Goal: Task Accomplishment & Management: Manage account settings

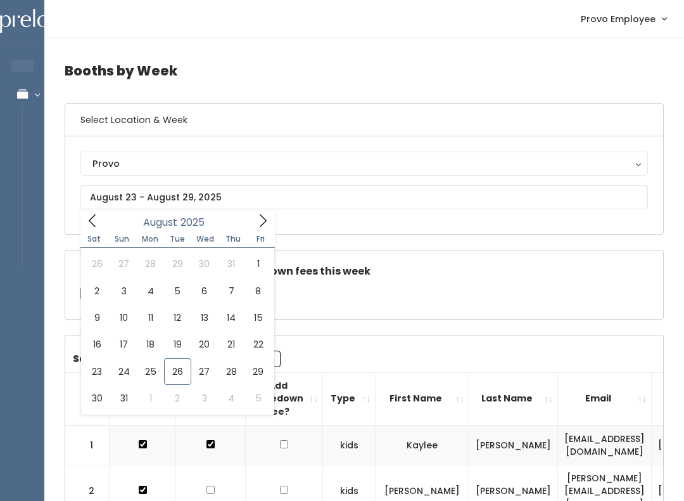
click at [267, 219] on icon at bounding box center [263, 221] width 14 height 14
type input "September 6 to September 12"
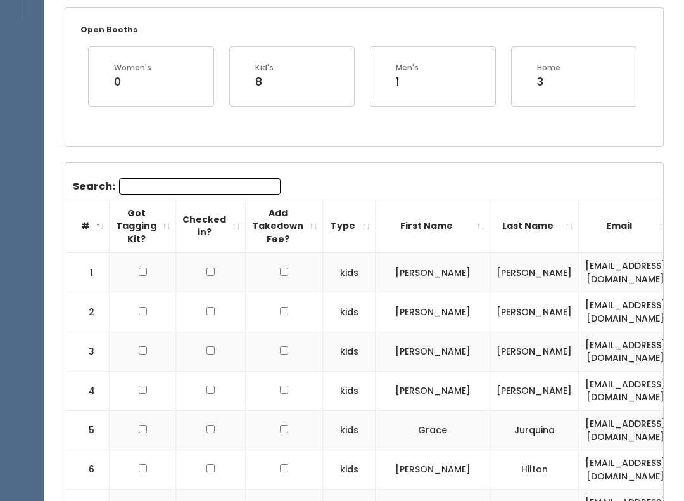
click at [132, 193] on input "Search:" at bounding box center [200, 186] width 162 height 16
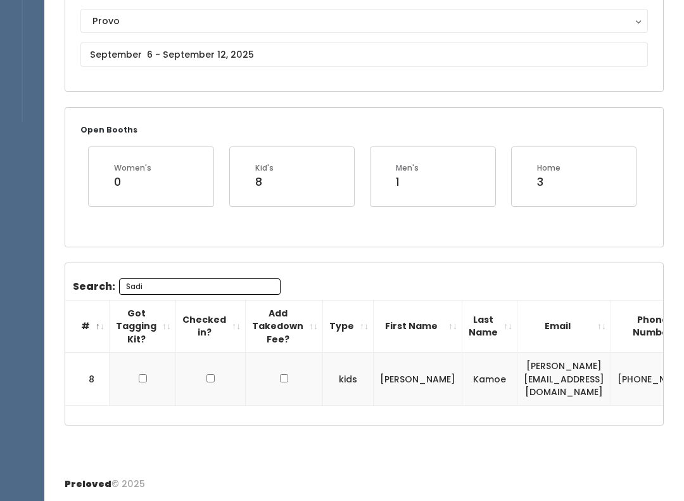
scroll to position [127, 0]
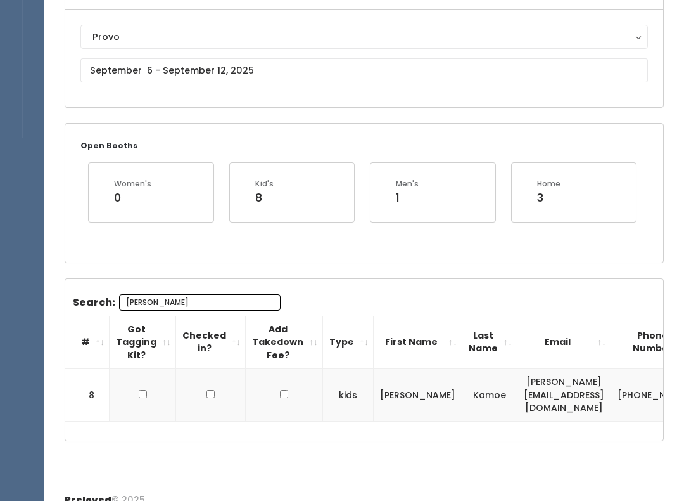
type input "[PERSON_NAME]"
click at [140, 390] on input "checkbox" at bounding box center [143, 394] width 8 height 8
checkbox input "true"
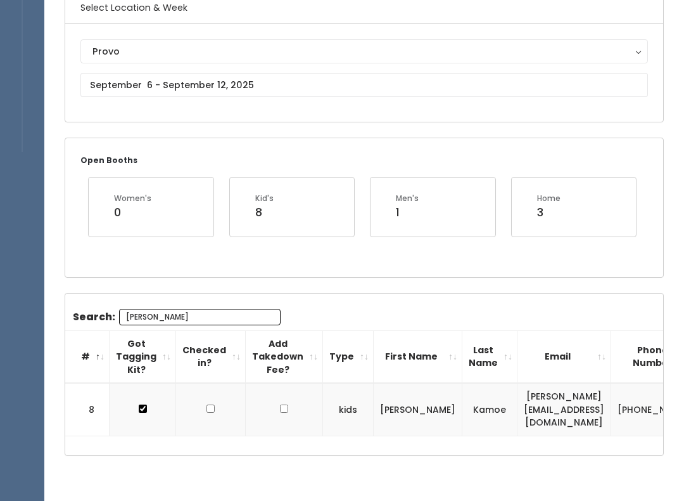
scroll to position [37, 0]
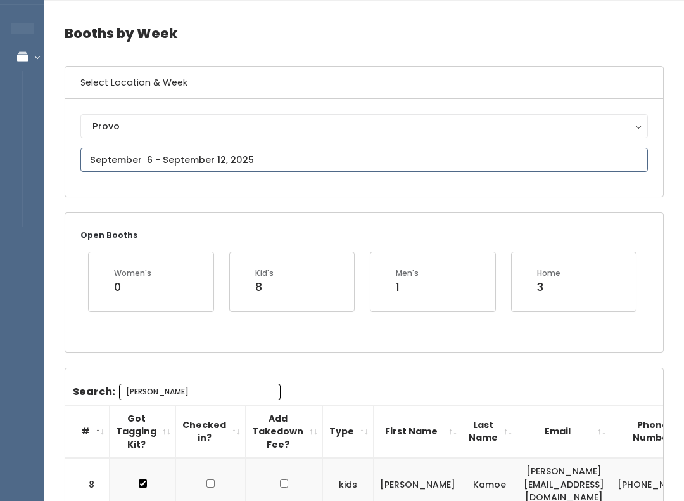
click at [282, 159] on input "text" at bounding box center [364, 160] width 568 height 24
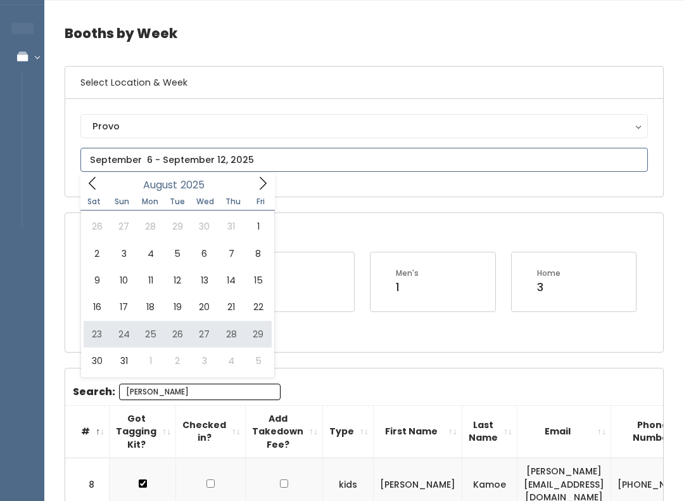
type input "[DATE] to [DATE]"
